Goal: Register for event/course

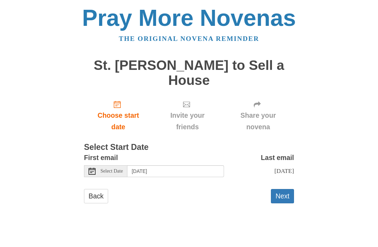
click at [96, 169] on div "Select Date" at bounding box center [105, 171] width 43 height 12
click at [279, 189] on button "Next" at bounding box center [282, 196] width 23 height 14
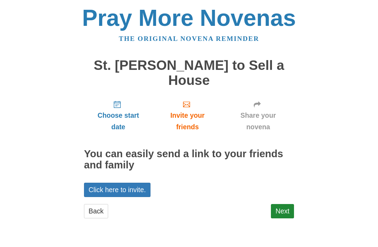
click at [281, 208] on link "Next" at bounding box center [282, 211] width 23 height 14
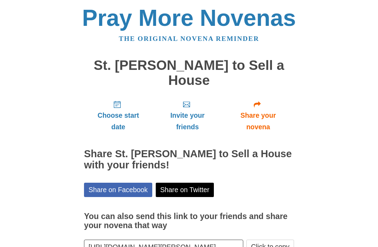
click at [184, 115] on span "Invite your friends" at bounding box center [188, 121] width 56 height 23
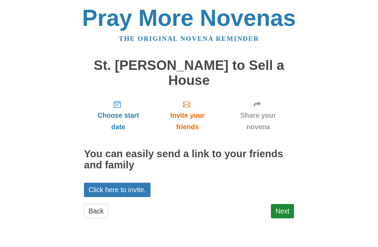
click at [138, 187] on link "Click here to invite." at bounding box center [117, 190] width 66 height 14
